Goal: Task Accomplishment & Management: Complete application form

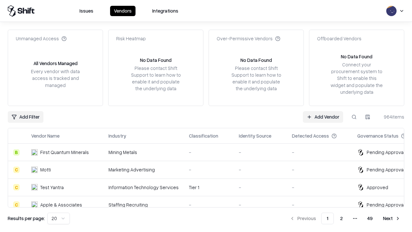
click at [323, 117] on link "Add Vendor" at bounding box center [323, 117] width 40 height 12
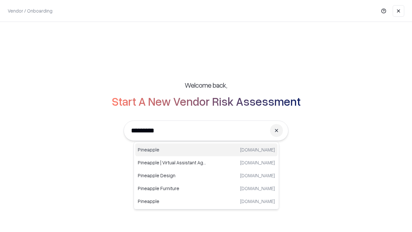
click at [206, 150] on div "Pineapple [DOMAIN_NAME]" at bounding box center [206, 149] width 142 height 13
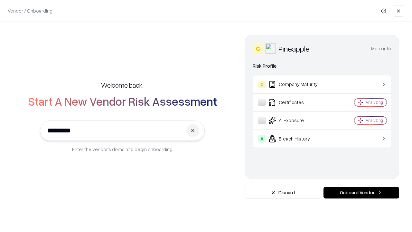
type input "*********"
click at [361, 193] on button "Onboard Vendor" at bounding box center [362, 193] width 76 height 12
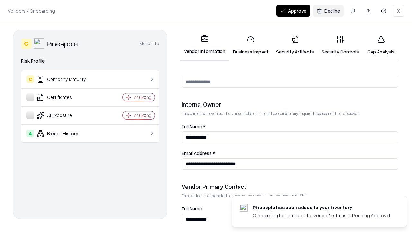
scroll to position [334, 0]
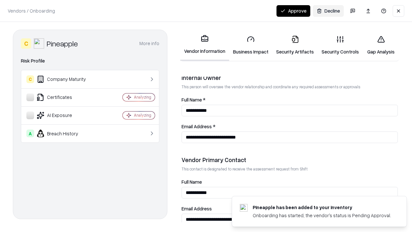
click at [295, 45] on link "Security Artifacts" at bounding box center [294, 45] width 45 height 30
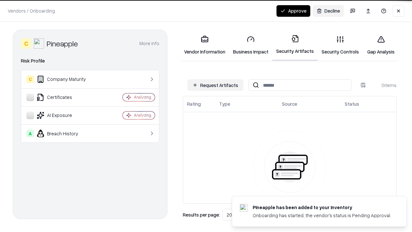
click at [215, 85] on button "Request Artifacts" at bounding box center [215, 85] width 56 height 12
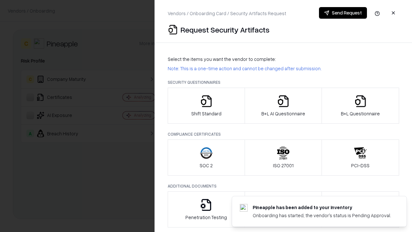
click at [360, 106] on icon "button" at bounding box center [360, 101] width 13 height 13
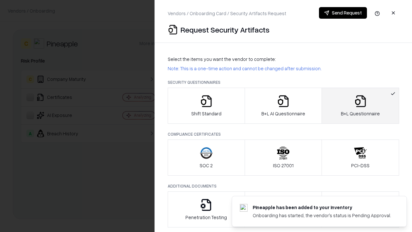
click at [283, 106] on icon "button" at bounding box center [283, 101] width 13 height 13
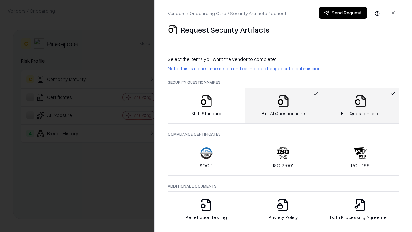
click at [343, 13] on button "Send Request" at bounding box center [343, 13] width 48 height 12
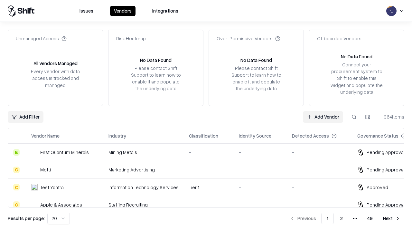
click at [354, 117] on button at bounding box center [354, 117] width 12 height 12
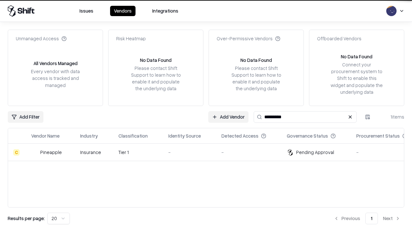
type input "*********"
click at [210, 152] on div "-" at bounding box center [189, 152] width 43 height 7
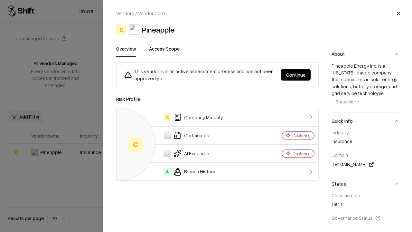
click at [296, 75] on button "Continue" at bounding box center [296, 75] width 30 height 12
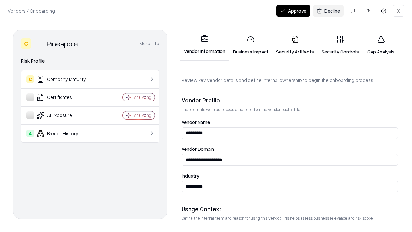
click at [295, 45] on link "Security Artifacts" at bounding box center [294, 45] width 45 height 30
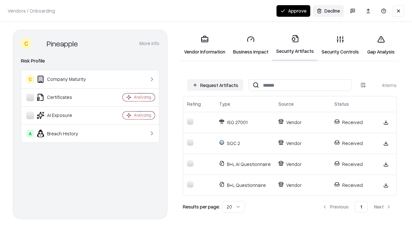
click at [293, 11] on button "Approve" at bounding box center [294, 11] width 34 height 12
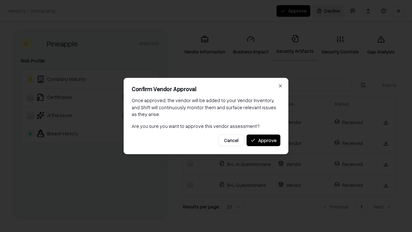
click at [263, 140] on button "Approve" at bounding box center [264, 140] width 34 height 12
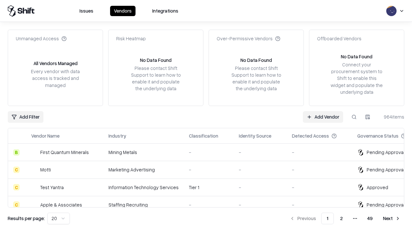
type input "*********"
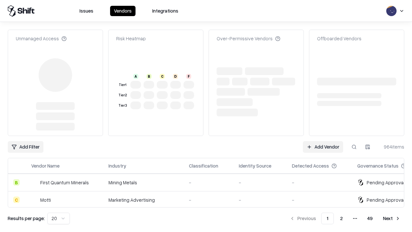
click at [323, 141] on link "Add Vendor" at bounding box center [323, 147] width 40 height 12
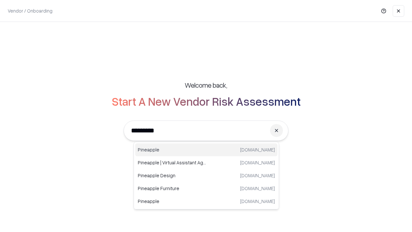
click at [206, 150] on div "Pineapple [DOMAIN_NAME]" at bounding box center [206, 149] width 142 height 13
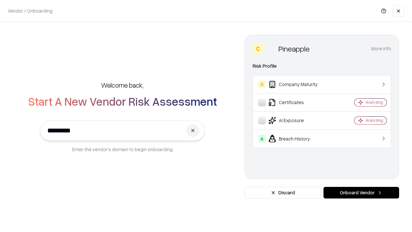
type input "*********"
click at [361, 193] on button "Onboard Vendor" at bounding box center [362, 193] width 76 height 12
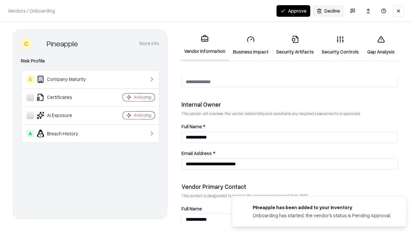
scroll to position [334, 0]
